Goal: Task Accomplishment & Management: Complete application form

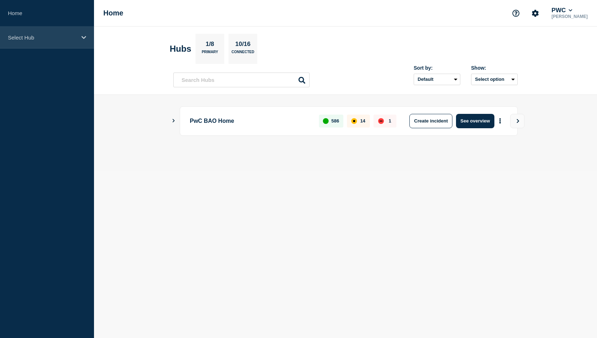
click at [80, 35] on div "Select Hub" at bounding box center [47, 38] width 94 height 22
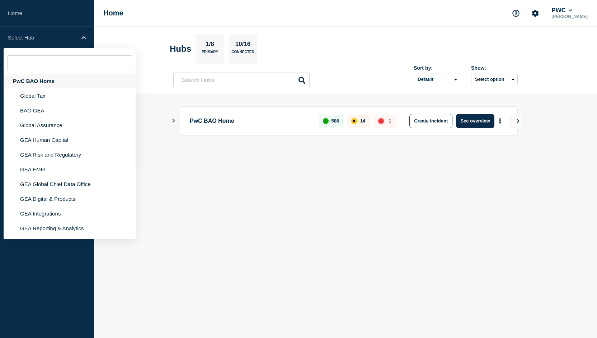
click at [62, 79] on div "PwC BAO Home" at bounding box center [70, 81] width 132 height 15
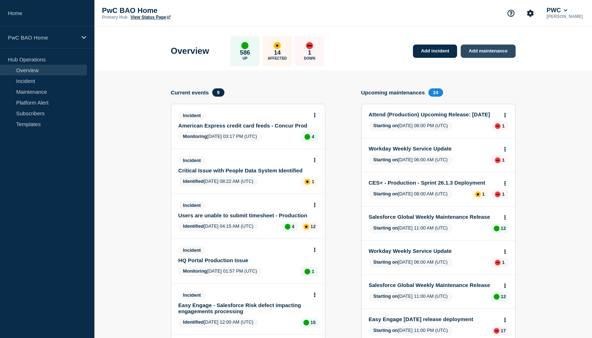
click at [485, 49] on link "Add maintenance" at bounding box center [487, 50] width 55 height 13
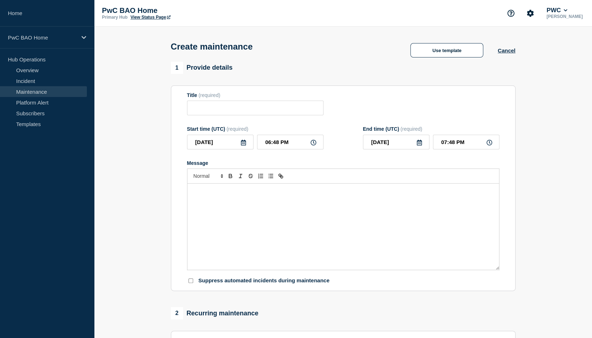
click at [293, 191] on p "Message" at bounding box center [343, 191] width 301 height 6
paste div "Message"
click at [201, 190] on p "Message" at bounding box center [343, 191] width 301 height 6
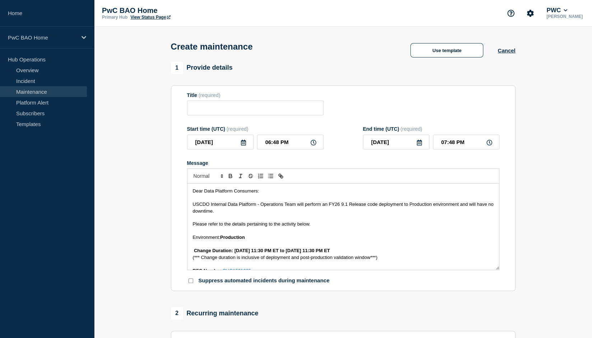
scroll to position [169, 0]
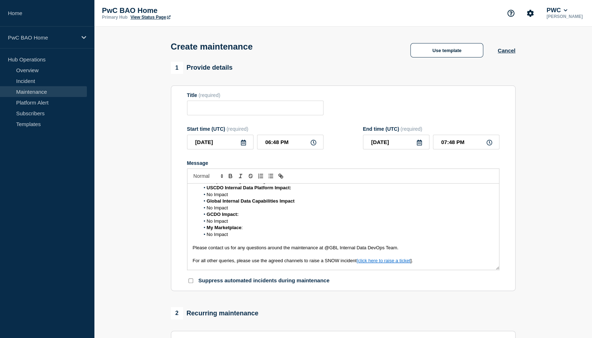
click at [206, 236] on li "No Impact" at bounding box center [347, 234] width 294 height 6
click at [207, 221] on span "No Impact" at bounding box center [217, 220] width 21 height 5
click at [206, 206] on li "No Impact" at bounding box center [347, 208] width 294 height 6
click at [206, 196] on li "No Impact" at bounding box center [347, 194] width 294 height 6
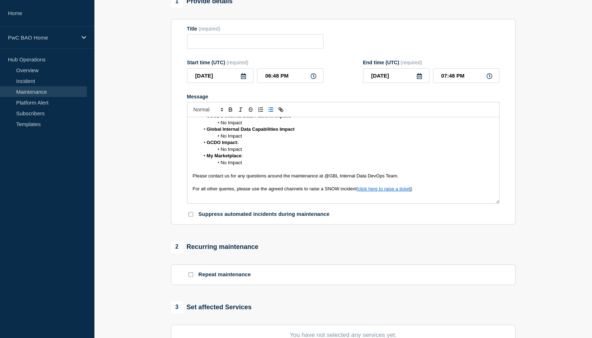
scroll to position [72, 0]
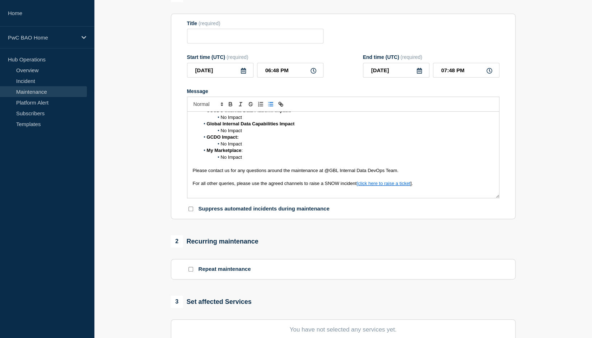
click at [418, 187] on p "For all other queries, please use the agreed channels to raise a SNOW incident …" at bounding box center [343, 183] width 301 height 6
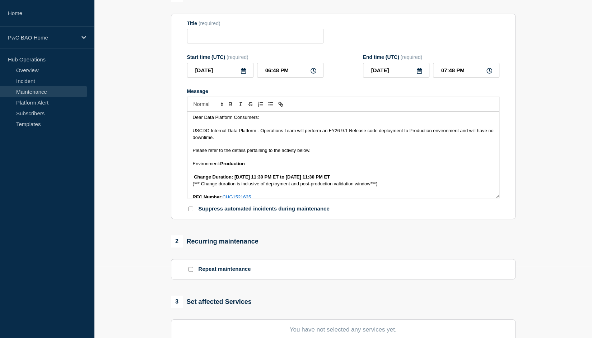
scroll to position [0, 0]
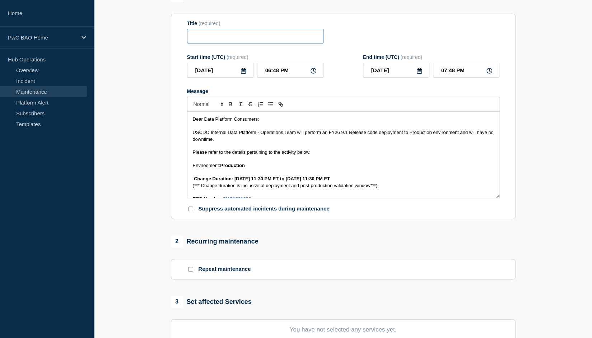
click at [244, 37] on input "Title" at bounding box center [255, 36] width 136 height 15
click at [261, 37] on input "Title" at bounding box center [255, 36] width 136 height 15
paste input "USCDO Internal Data Platform – Production Deployment – 22 September 2025"
type input "USCDO Internal Data Platform – Production Deployment – 22 September 2025"
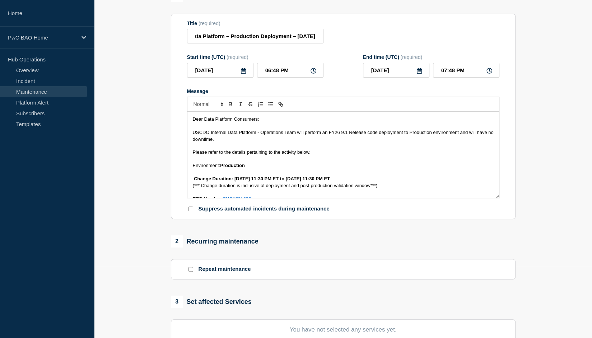
scroll to position [0, 0]
click at [228, 69] on input "[DATE]" at bounding box center [220, 70] width 66 height 15
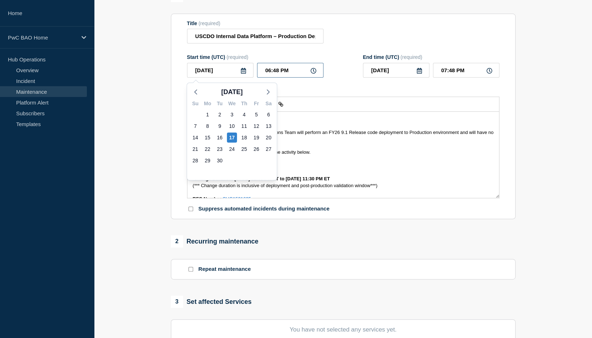
click at [295, 72] on input "06:48 PM" at bounding box center [290, 70] width 66 height 15
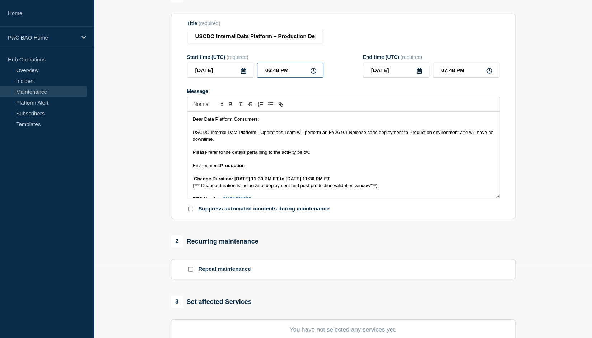
click at [269, 70] on input "06:48 PM" at bounding box center [290, 70] width 66 height 15
type input "03:30 AM"
type input "04:30 AM"
click at [418, 71] on icon at bounding box center [419, 71] width 6 height 6
click at [418, 134] on div "18" at bounding box center [420, 137] width 10 height 10
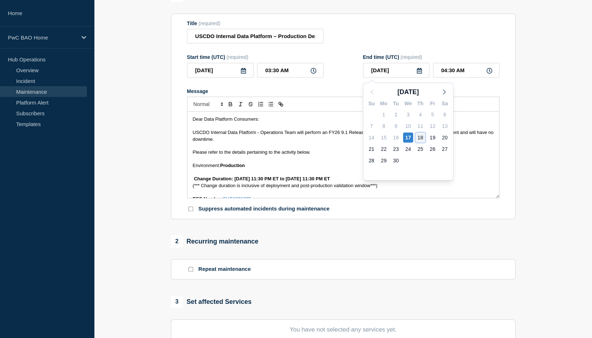
type input "2025-09-18"
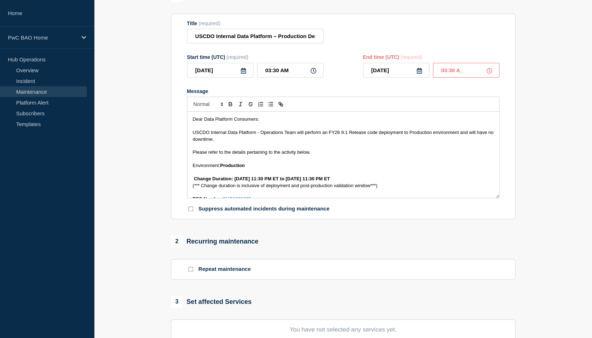
type input "03:30 AM"
click at [466, 41] on div "Title (required) USCDO Internal Data Platform – Production Deployment – 22 Sept…" at bounding box center [343, 31] width 312 height 23
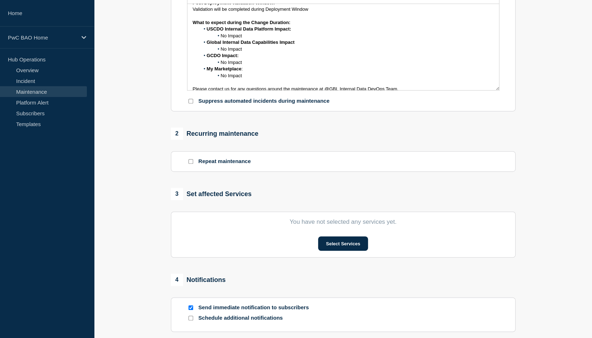
scroll to position [131, 0]
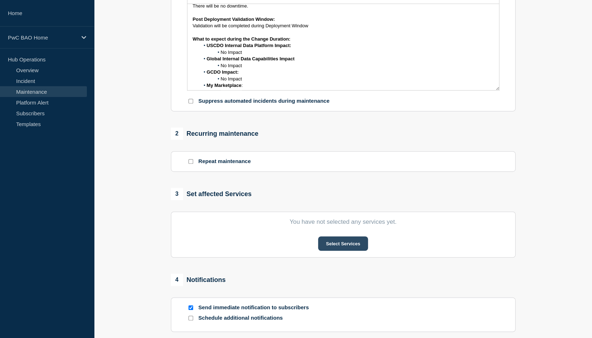
click at [346, 244] on button "Select Services" at bounding box center [343, 243] width 50 height 14
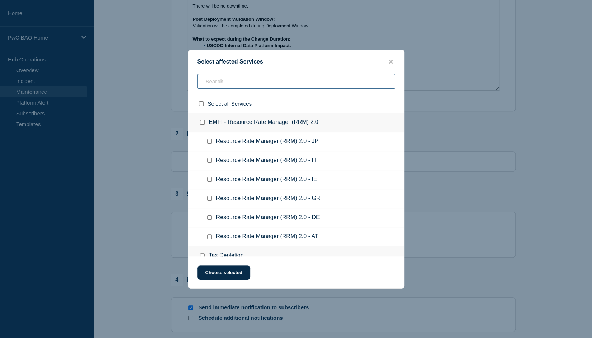
click at [255, 81] on input "text" at bounding box center [295, 81] width 197 height 15
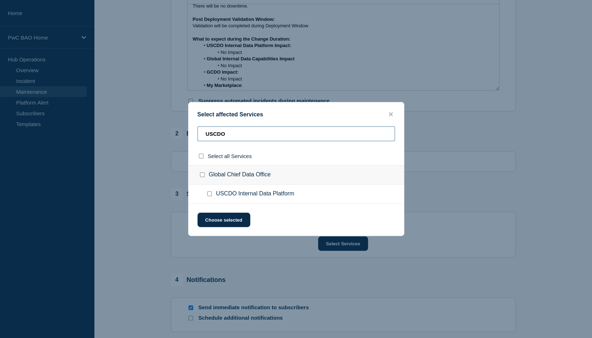
type input "USCDO"
click at [210, 194] on input "USCDO Internal Data Platform checkbox" at bounding box center [209, 193] width 5 height 5
checkbox input "true"
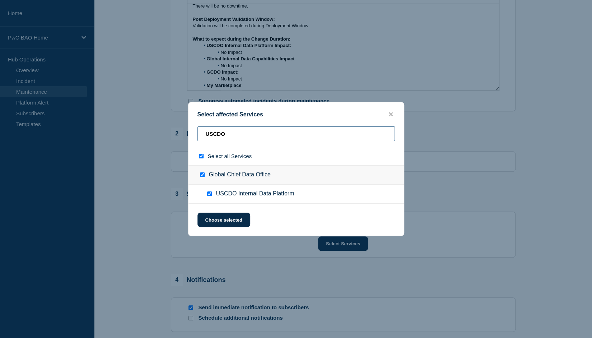
drag, startPoint x: 242, startPoint y: 136, endPoint x: 200, endPoint y: 136, distance: 42.0
click at [200, 136] on input "USCDO" at bounding box center [295, 133] width 197 height 15
type input "G"
checkbox input "false"
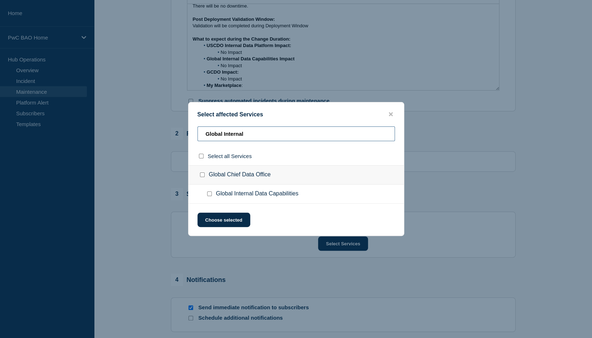
type input "Global Internal"
click at [208, 194] on input "Global Internal Data Capabilities checkbox" at bounding box center [209, 193] width 5 height 5
checkbox input "true"
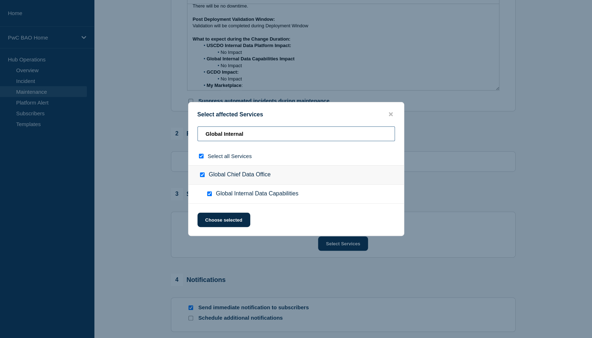
drag, startPoint x: 255, startPoint y: 135, endPoint x: 177, endPoint y: 133, distance: 78.2
click at [177, 133] on div "Select affected Services Global Internal Select all Services Global Chief Data …" at bounding box center [296, 169] width 592 height 338
type input "G"
checkbox input "false"
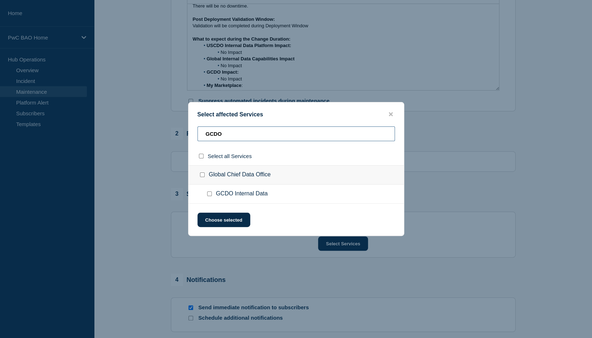
type input "GCDO"
click at [209, 192] on input "GCDO Internal Data checkbox" at bounding box center [209, 193] width 5 height 5
checkbox input "true"
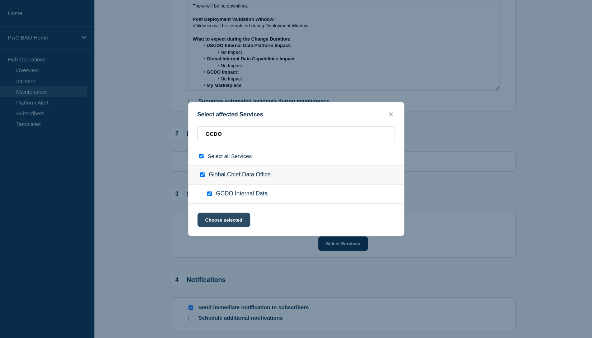
click at [223, 217] on button "Choose selected" at bounding box center [223, 219] width 53 height 14
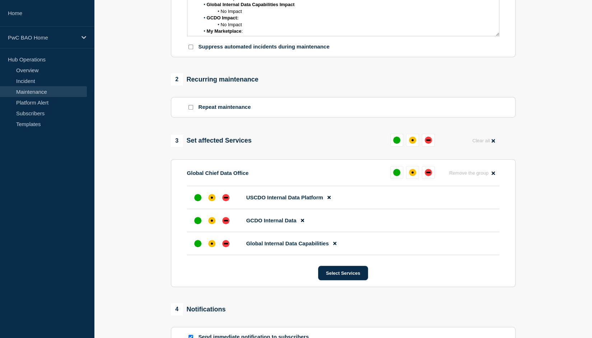
scroll to position [251, 0]
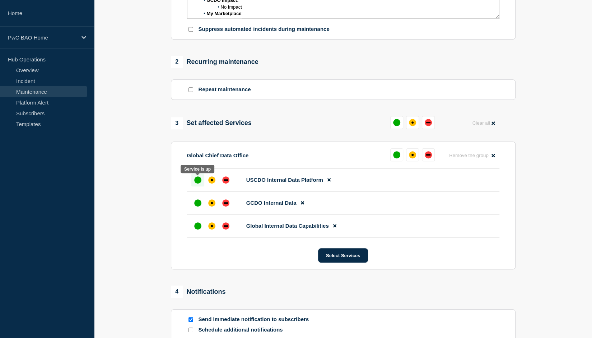
click at [198, 179] on div "up" at bounding box center [197, 179] width 7 height 7
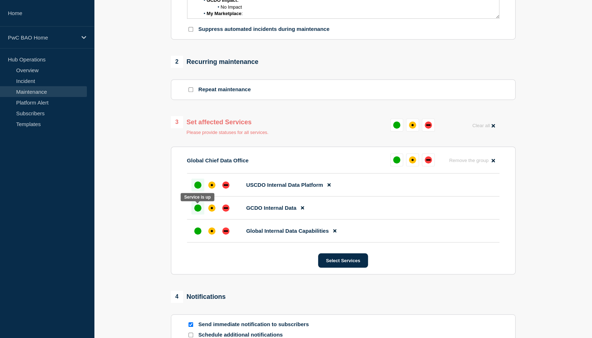
click at [198, 209] on div "up" at bounding box center [197, 207] width 7 height 7
click at [198, 232] on div "up" at bounding box center [197, 230] width 7 height 7
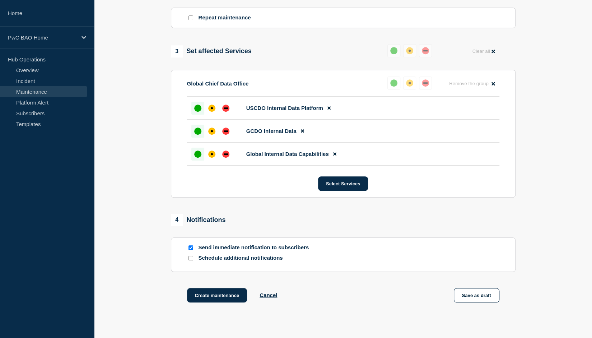
scroll to position [359, 0]
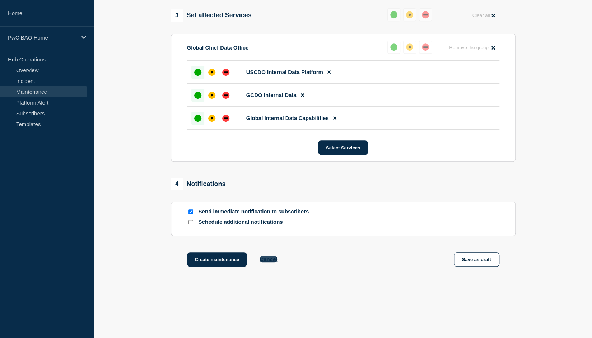
click at [270, 258] on button "Cancel" at bounding box center [268, 259] width 18 height 6
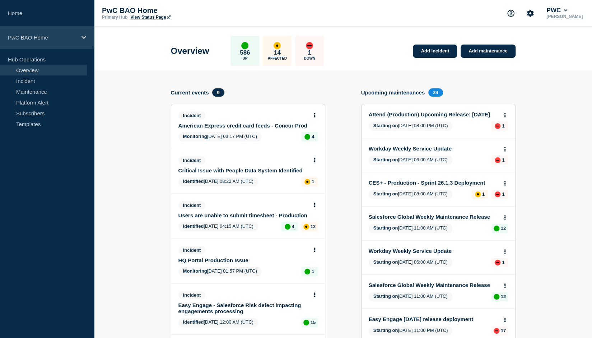
click at [82, 33] on div "PwC BAO Home" at bounding box center [47, 38] width 94 height 22
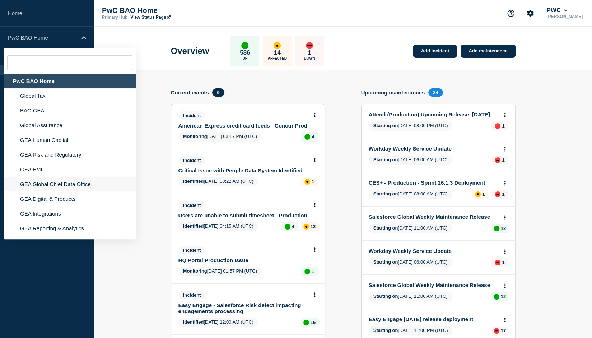
click at [56, 181] on li "GEA Global Chief Data Office" at bounding box center [70, 184] width 132 height 15
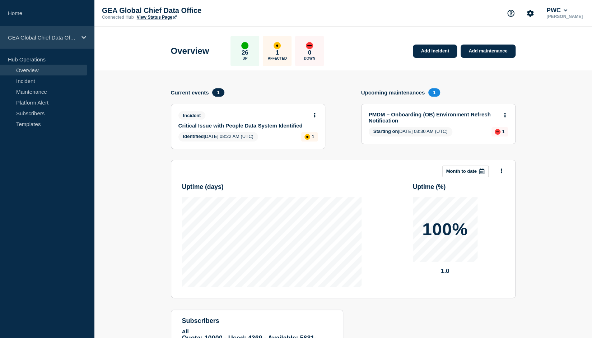
click at [83, 34] on div "GEA Global Chief Data Office" at bounding box center [47, 38] width 94 height 22
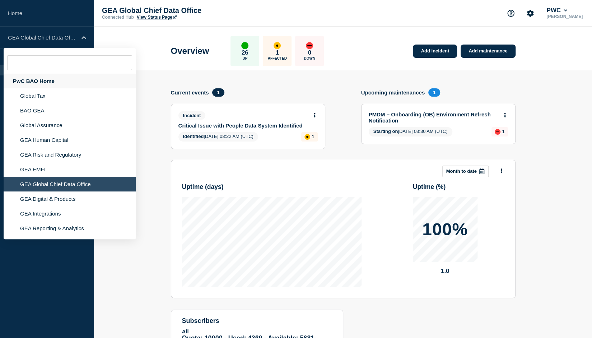
click at [43, 76] on div "PwC BAO Home" at bounding box center [70, 81] width 132 height 15
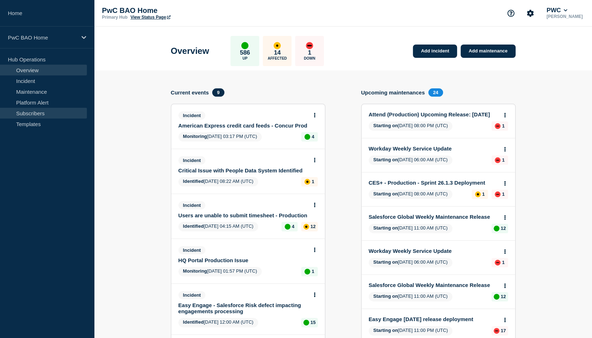
click at [31, 112] on link "Subscribers" at bounding box center [43, 113] width 87 height 11
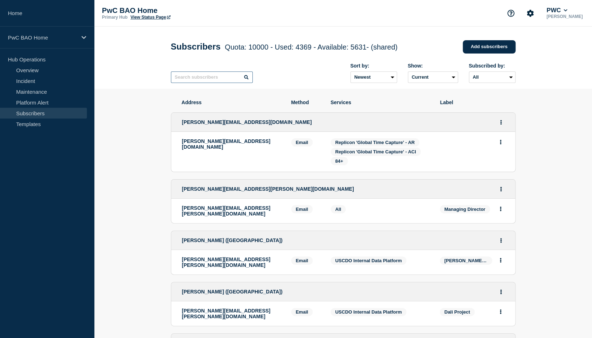
click at [219, 79] on input "text" at bounding box center [212, 76] width 82 height 11
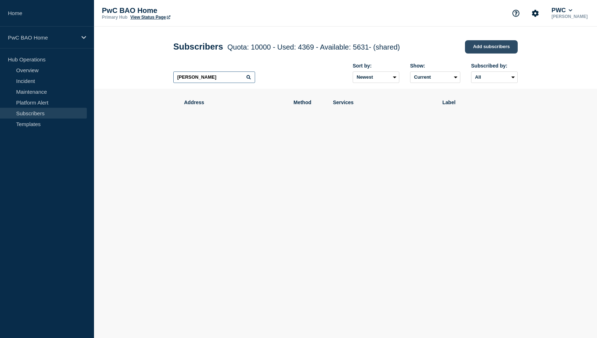
type input "Rithesh Sadashiva"
click at [497, 43] on link "Add subscribers" at bounding box center [491, 46] width 53 height 13
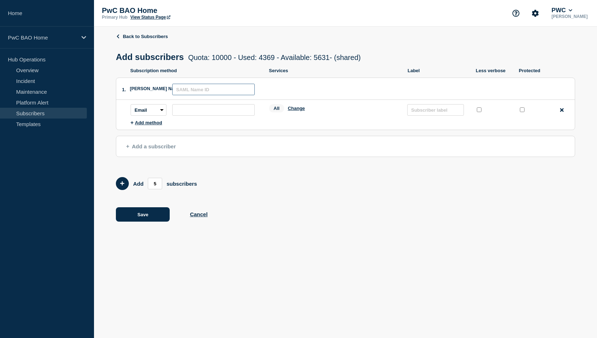
click at [215, 91] on input "text" at bounding box center [213, 89] width 83 height 11
type input "S"
type input "[PERSON_NAME] ([GEOGRAPHIC_DATA])"
type input "Rithesh.Sadashiva@pwc.com"
click at [295, 110] on button "Change" at bounding box center [296, 107] width 17 height 5
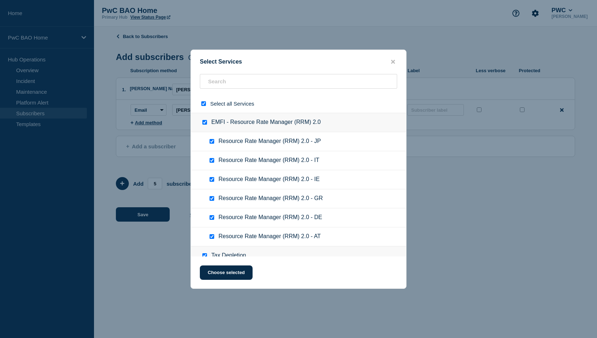
click at [206, 103] on input "select all checkbox" at bounding box center [203, 103] width 5 height 5
checkbox input "false"
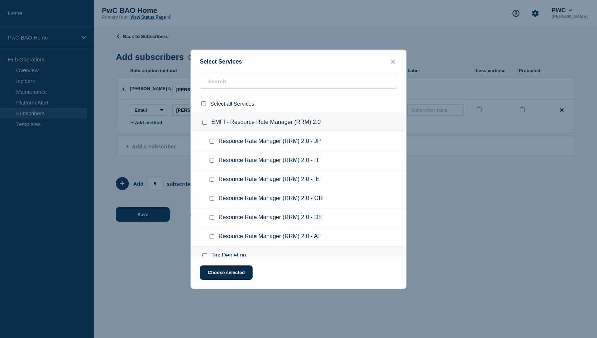
checkbox input "false"
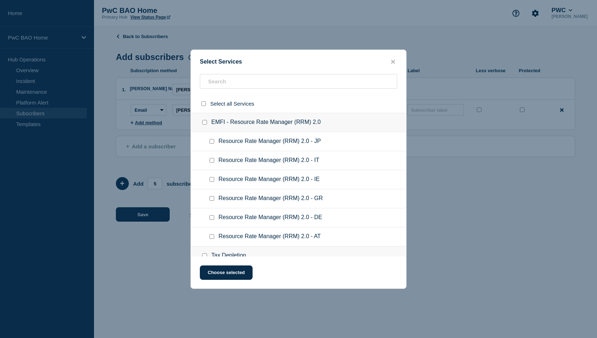
checkbox input "false"
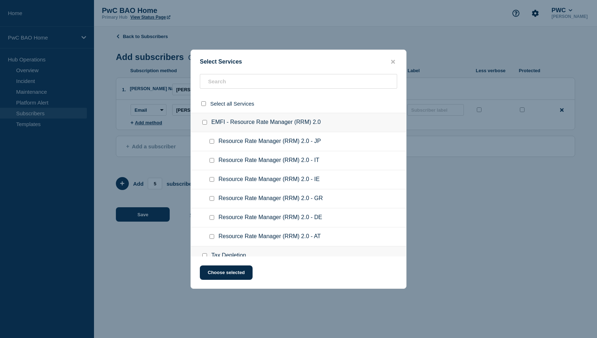
checkbox input "false"
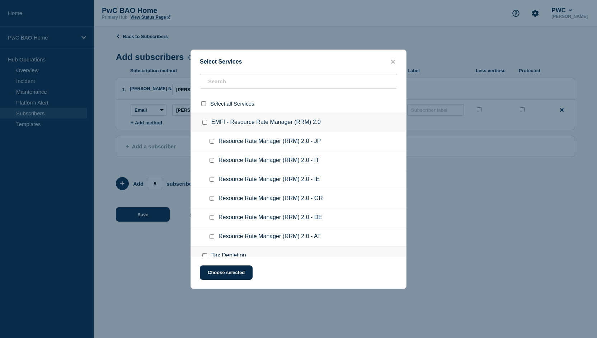
checkbox input "false"
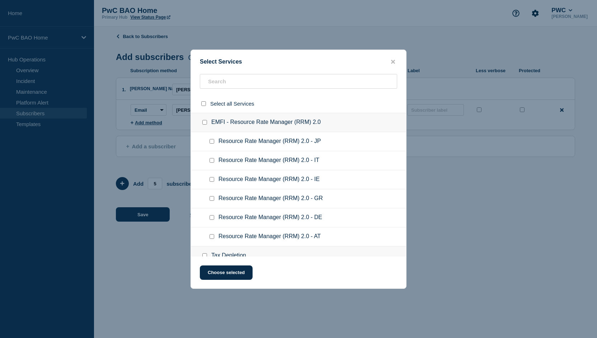
checkbox input "false"
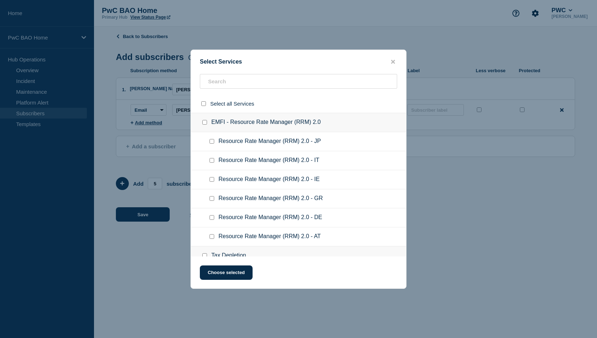
checkbox input "false"
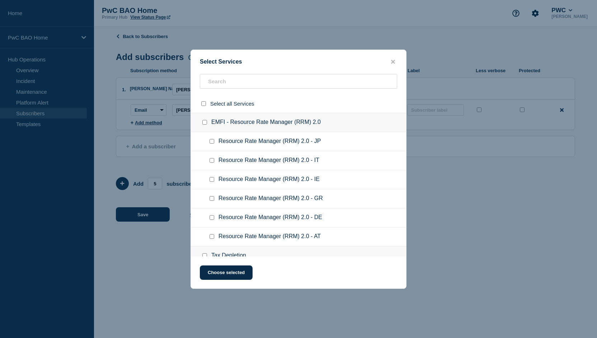
checkbox input "false"
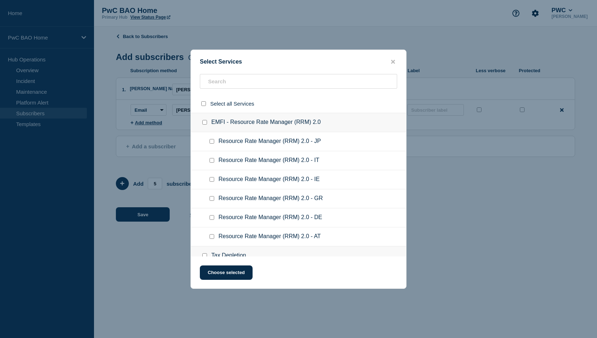
checkbox input "false"
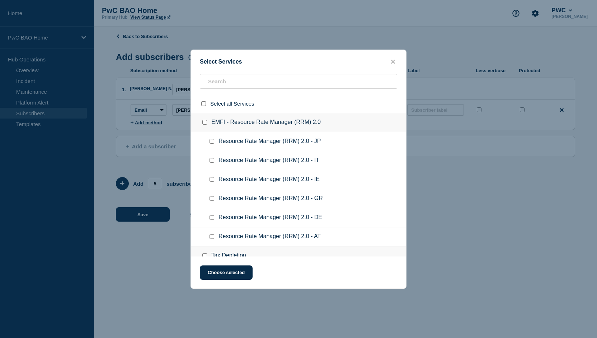
checkbox input "false"
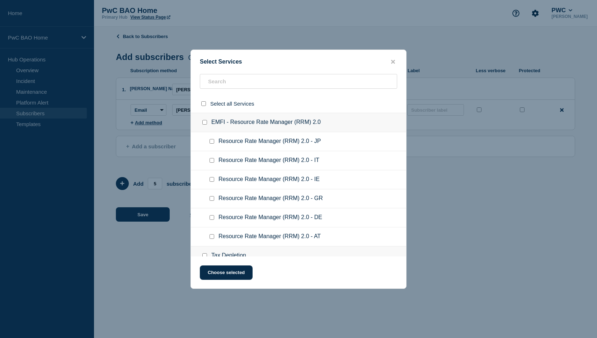
checkbox input "false"
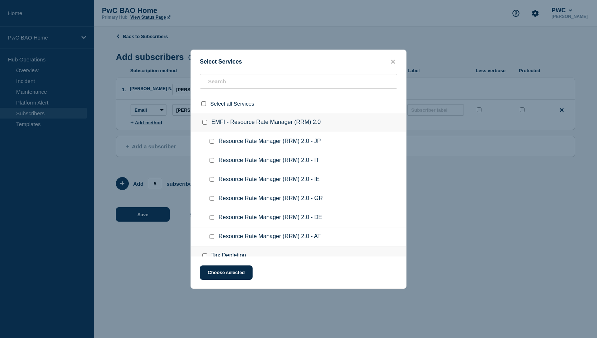
checkbox input "false"
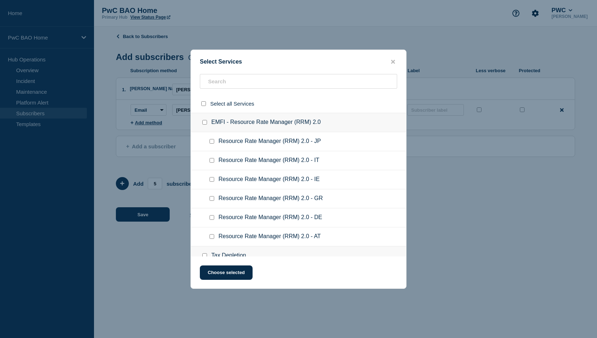
checkbox input "false"
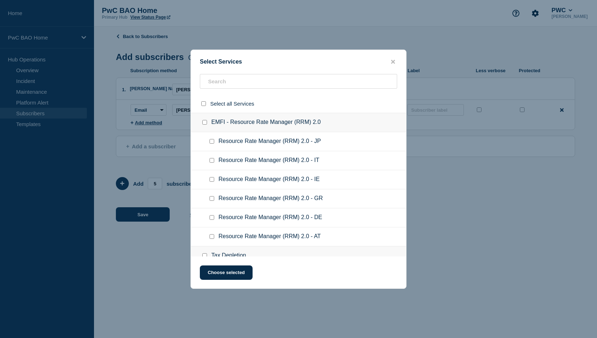
checkbox input "false"
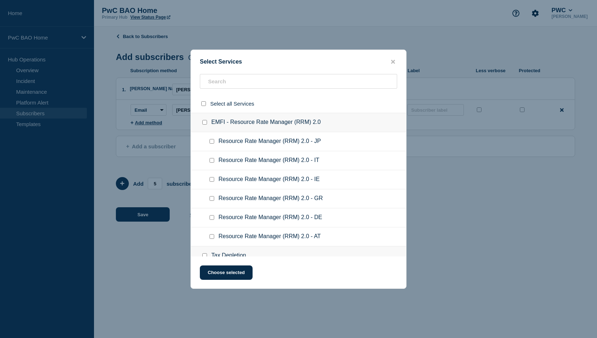
checkbox input "false"
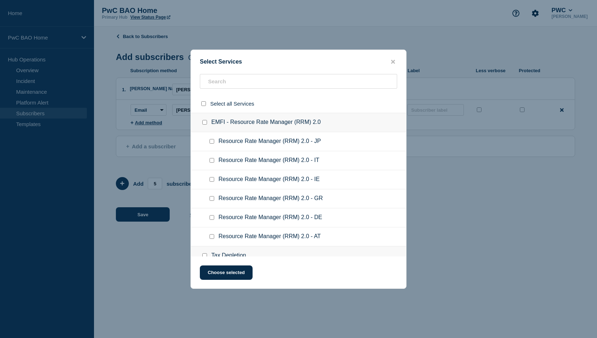
checkbox input "false"
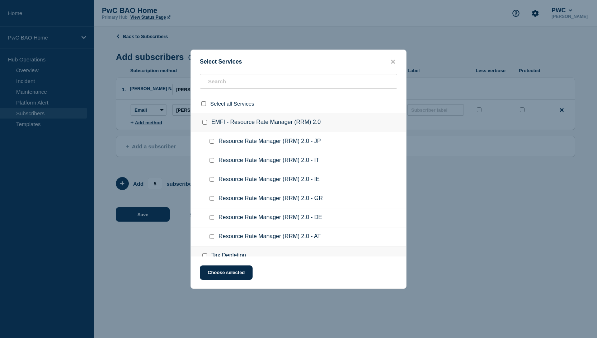
checkbox input "false"
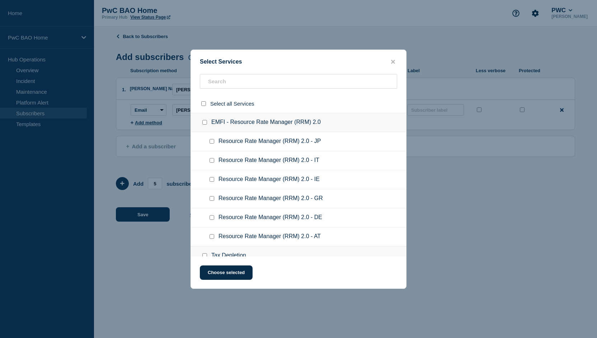
checkbox input "false"
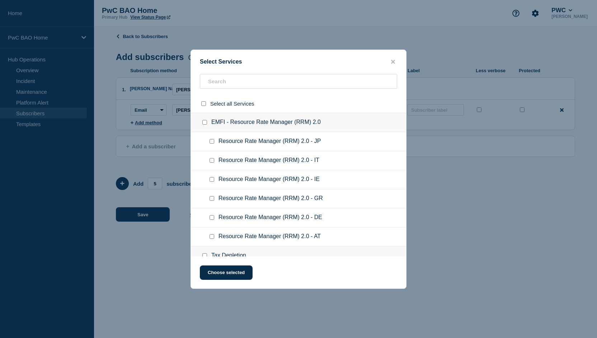
checkbox input "false"
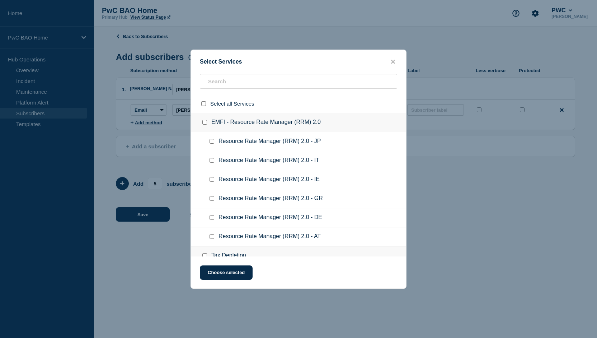
checkbox input "false"
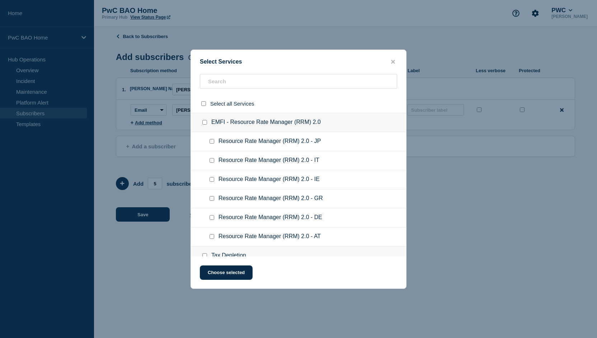
checkbox input "false"
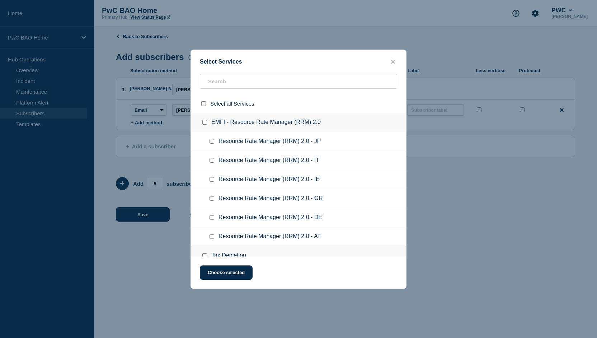
checkbox input "false"
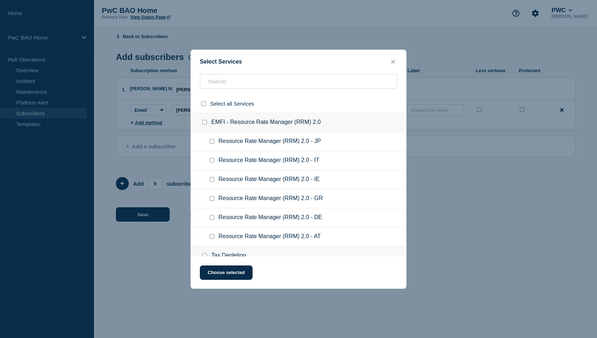
checkbox input "false"
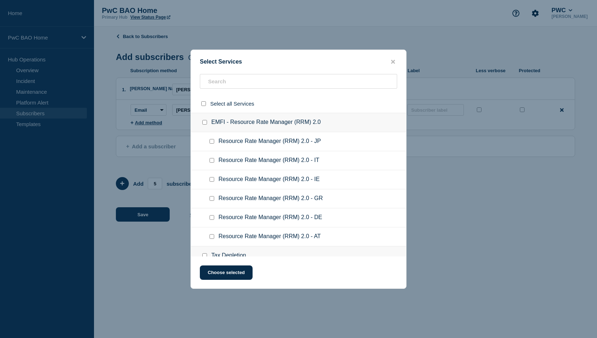
checkbox input "false"
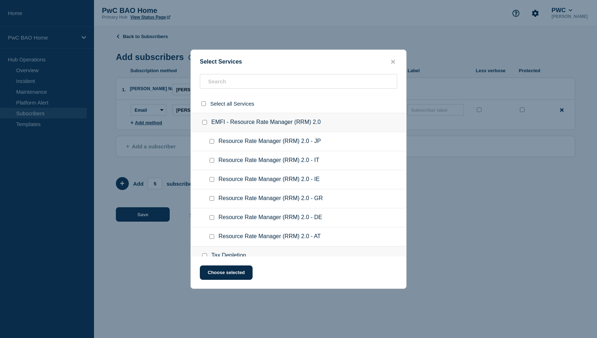
checkbox input "false"
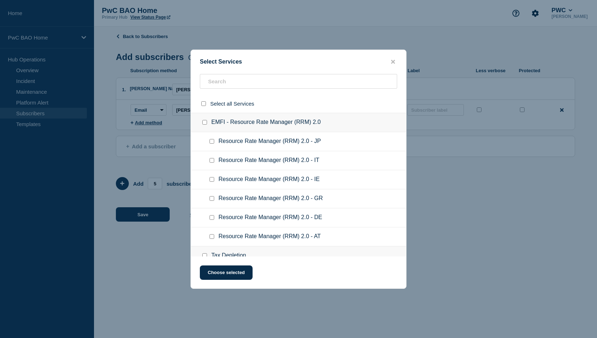
checkbox input "false"
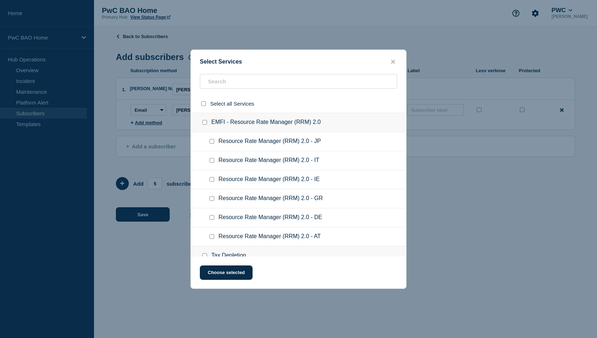
checkbox input "false"
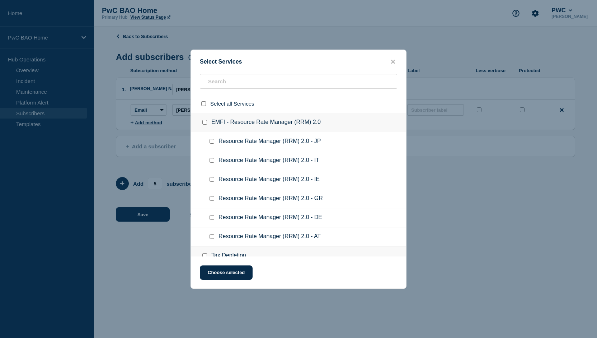
checkbox input "false"
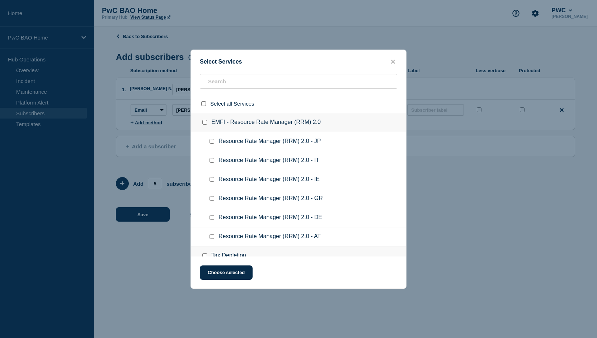
checkbox input "false"
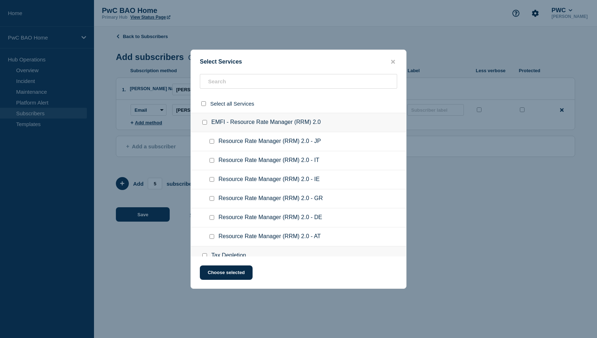
checkbox input "false"
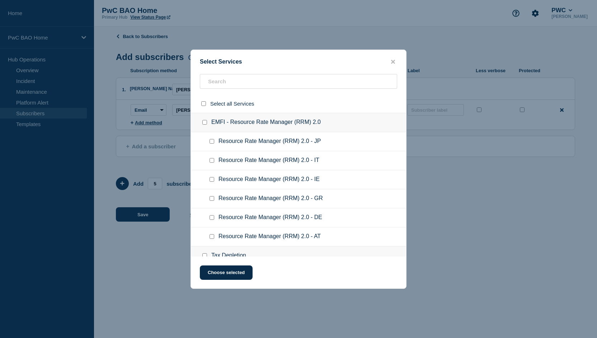
checkbox input "false"
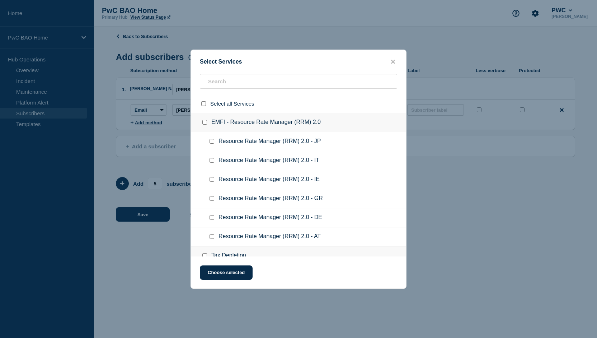
checkbox input "false"
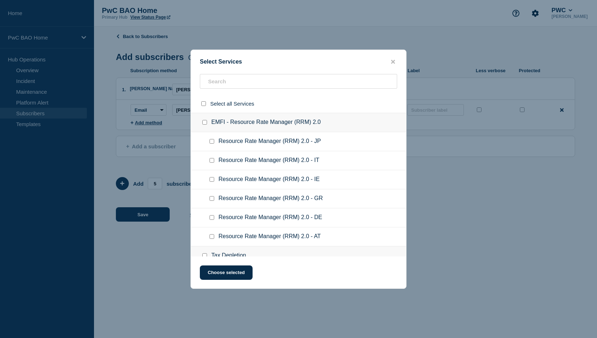
checkbox input "false"
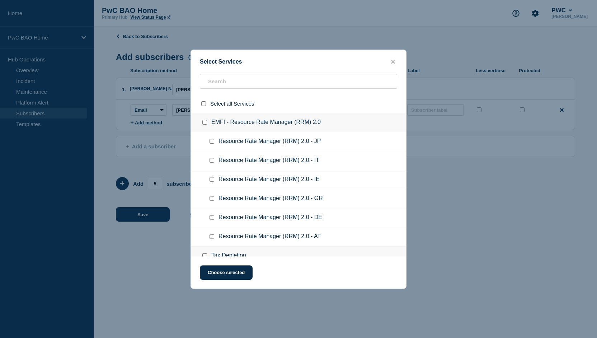
checkbox input "false"
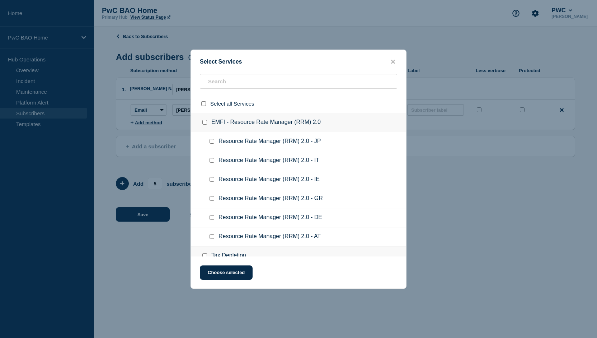
checkbox input "false"
click at [244, 82] on input "text" at bounding box center [298, 81] width 197 height 15
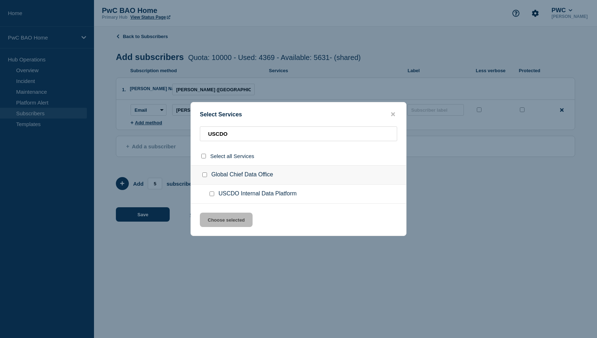
click at [213, 195] on input "USCDO Internal Data Platform checkbox" at bounding box center [212, 193] width 5 height 5
drag, startPoint x: 245, startPoint y: 135, endPoint x: 210, endPoint y: 135, distance: 35.5
click at [210, 135] on input "USCDO" at bounding box center [298, 133] width 197 height 15
click at [212, 194] on input "Global Internal Data Capabilities checkbox" at bounding box center [212, 193] width 5 height 5
drag, startPoint x: 259, startPoint y: 135, endPoint x: 197, endPoint y: 135, distance: 62.4
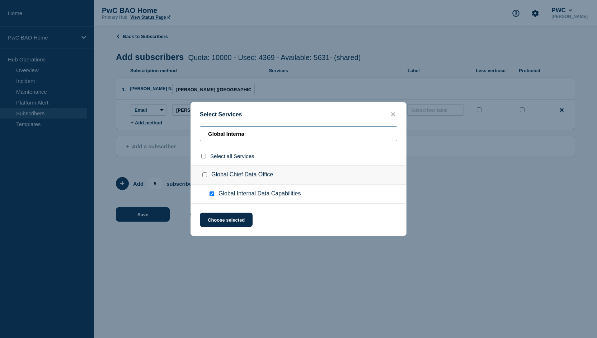
click at [197, 135] on div "Global Interna" at bounding box center [298, 136] width 215 height 20
click at [212, 193] on input "GCDO Internal Data checkbox" at bounding box center [212, 193] width 5 height 5
click at [229, 218] on button "Choose selected" at bounding box center [226, 219] width 53 height 14
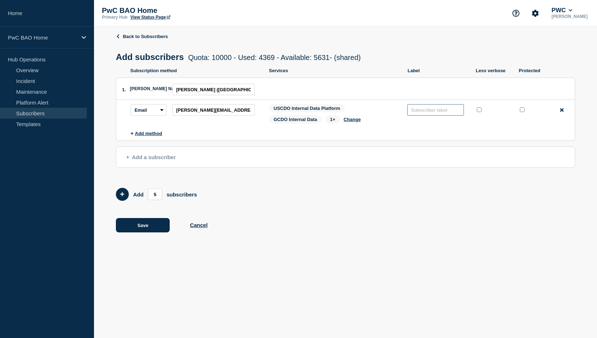
click at [448, 112] on input "text" at bounding box center [435, 109] width 57 height 11
click at [356, 199] on form "Add 5 subscribers" at bounding box center [345, 194] width 459 height 13
click at [385, 218] on div "Back to Subscribers Add subscribers Quota: 10000 - Used: 4369 - Available: 5631…" at bounding box center [345, 138] width 459 height 223
click at [158, 194] on input "5" at bounding box center [155, 193] width 14 height 11
click at [123, 196] on icon "Add 1 team members" at bounding box center [122, 194] width 4 height 5
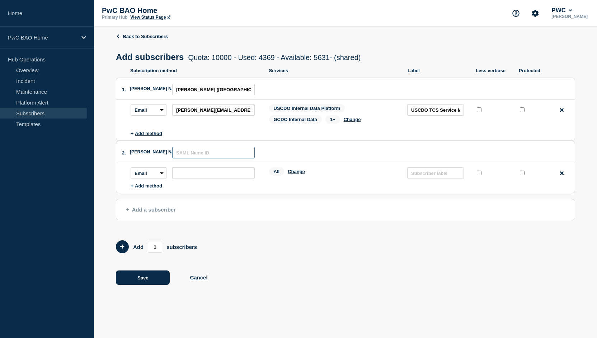
click at [216, 153] on input "text" at bounding box center [213, 152] width 83 height 11
click at [195, 173] on input "subscription-address" at bounding box center [213, 172] width 83 height 11
paste input "[PERSON_NAME][EMAIL_ADDRESS][PERSON_NAME][DOMAIN_NAME]"
click at [207, 154] on input "Satyasai K" at bounding box center [213, 152] width 83 height 11
click at [297, 173] on button "Change" at bounding box center [296, 171] width 17 height 5
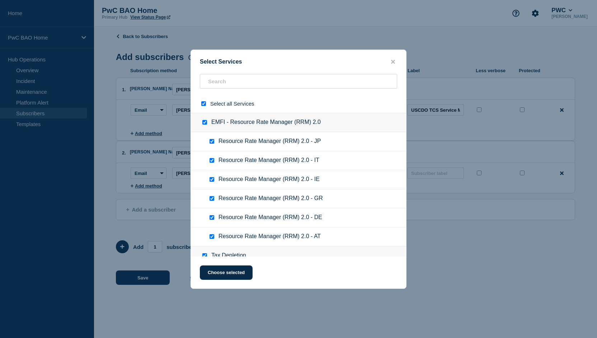
click at [205, 103] on input "select all checkbox" at bounding box center [203, 103] width 5 height 5
click at [240, 82] on input "text" at bounding box center [298, 81] width 197 height 15
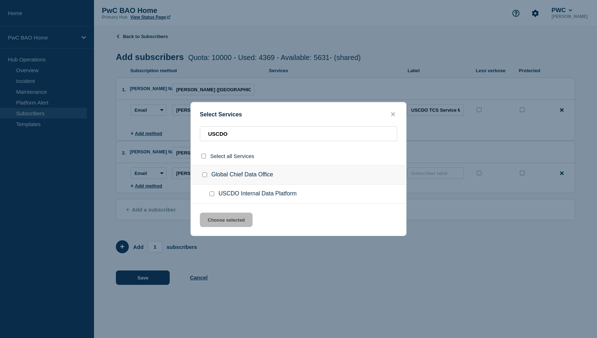
click at [208, 192] on div at bounding box center [213, 193] width 10 height 7
click at [212, 193] on input "USCDO Internal Data Platform checkbox" at bounding box center [212, 193] width 5 height 5
drag, startPoint x: 235, startPoint y: 135, endPoint x: 197, endPoint y: 135, distance: 38.0
click at [197, 135] on div "USCDO" at bounding box center [298, 136] width 215 height 20
click at [211, 193] on input "Global Internal Data Capabilities checkbox" at bounding box center [212, 193] width 5 height 5
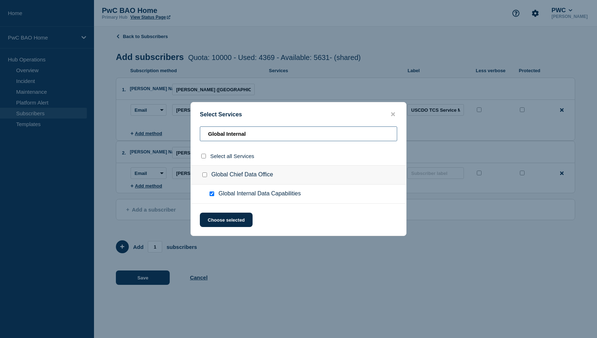
drag, startPoint x: 263, startPoint y: 137, endPoint x: 198, endPoint y: 135, distance: 65.0
click at [198, 135] on div "Global Internal" at bounding box center [298, 136] width 215 height 20
click at [211, 193] on input "GCDO Internal Data checkbox" at bounding box center [212, 193] width 5 height 5
click at [222, 220] on button "Choose selected" at bounding box center [226, 219] width 53 height 14
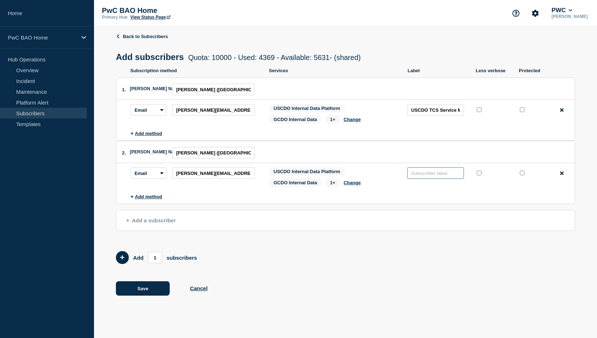
click at [452, 174] on input "text" at bounding box center [435, 172] width 57 height 11
click at [360, 269] on div "Back to Subscribers Add subscribers Quota: 10000 - Used: 4369 - Available: 5631…" at bounding box center [345, 170] width 459 height 286
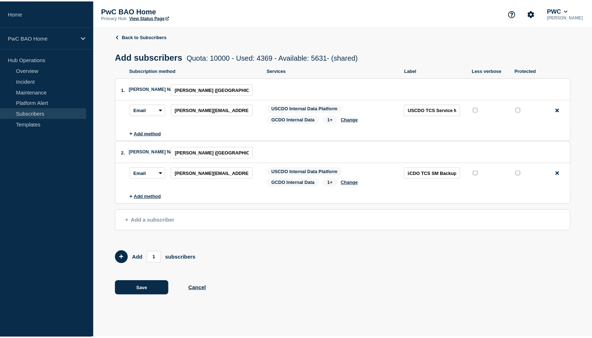
scroll to position [0, 0]
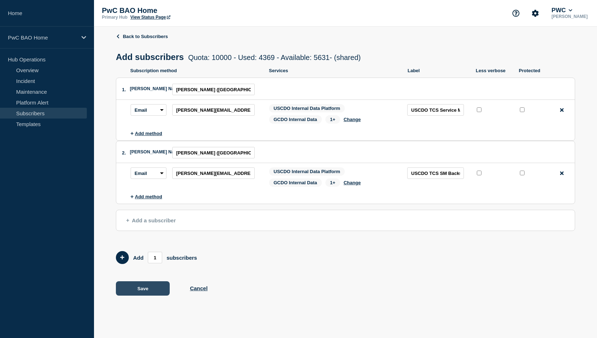
click at [143, 290] on button "Save" at bounding box center [143, 288] width 54 height 14
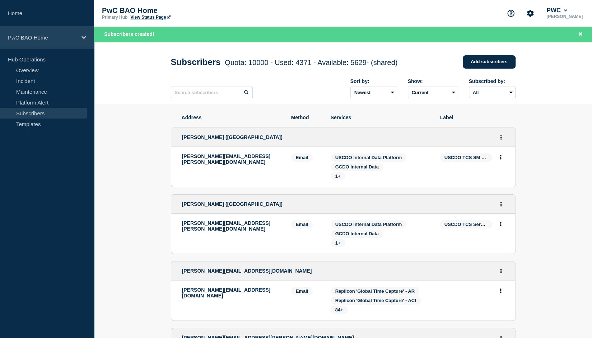
click at [38, 33] on div "PwC BAO Home" at bounding box center [47, 38] width 94 height 22
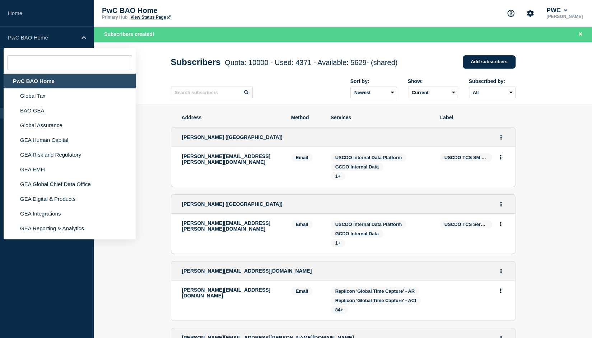
click at [41, 79] on div "PwC BAO Home" at bounding box center [70, 81] width 132 height 15
click at [60, 83] on div "PwC BAO Home" at bounding box center [70, 81] width 132 height 15
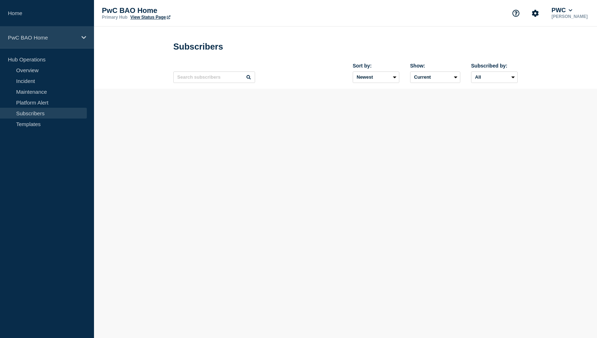
click at [32, 36] on p "PwC BAO Home" at bounding box center [42, 37] width 69 height 6
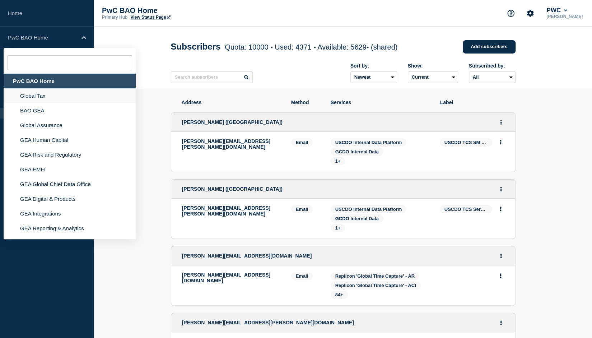
click at [40, 94] on li "Global Tax" at bounding box center [70, 95] width 132 height 15
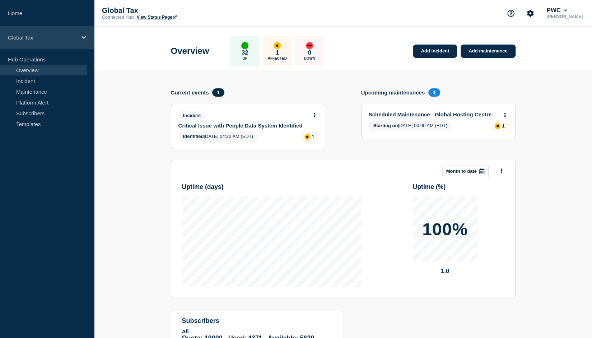
click at [85, 35] on icon at bounding box center [83, 37] width 5 height 5
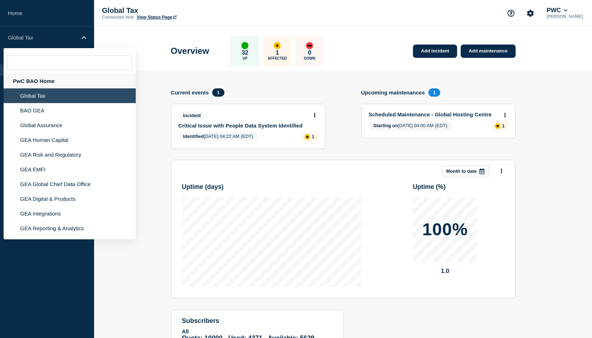
click at [39, 79] on div "PwC BAO Home" at bounding box center [70, 81] width 132 height 15
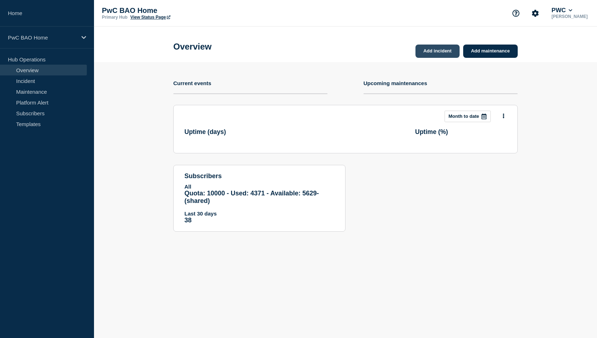
click at [438, 47] on link "Add incident" at bounding box center [438, 50] width 44 height 13
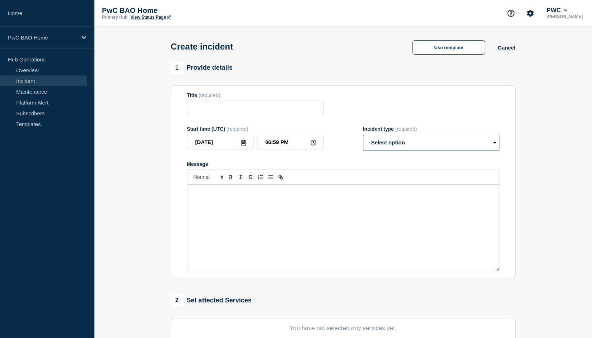
click at [464, 143] on select "Select option Investigating Identified Monitoring" at bounding box center [431, 143] width 136 height 16
click at [344, 226] on div "Message" at bounding box center [342, 227] width 311 height 86
click at [273, 194] on p "Message" at bounding box center [343, 192] width 301 height 6
